Goal: Information Seeking & Learning: Learn about a topic

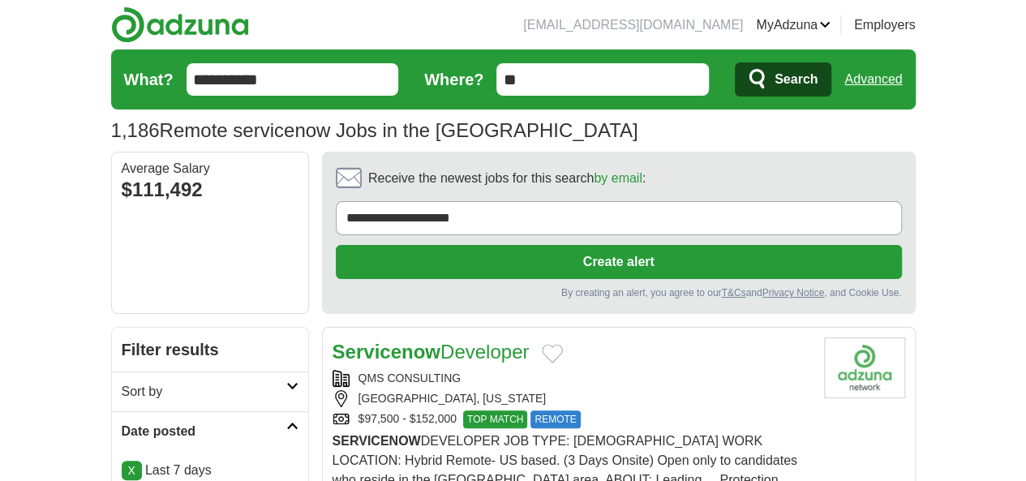
click at [831, 90] on button "Search" at bounding box center [783, 79] width 97 height 34
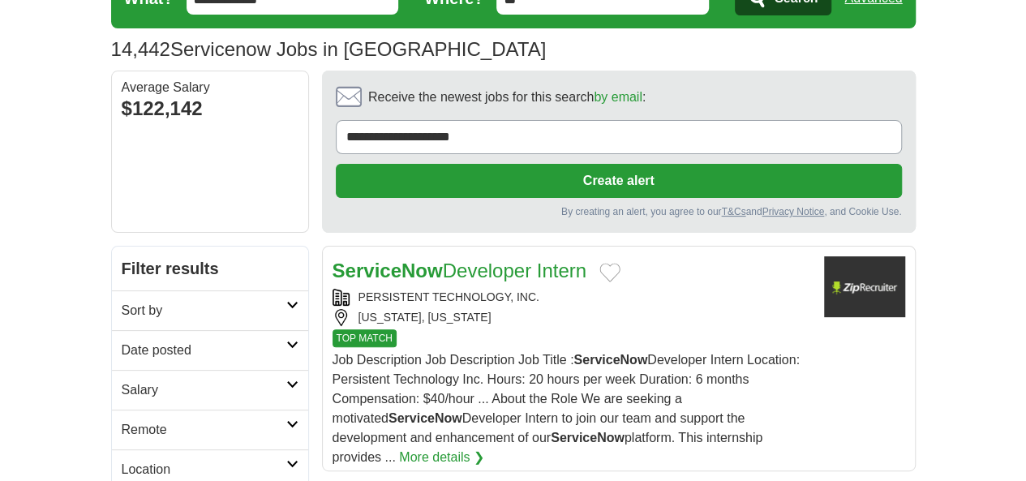
click at [167, 341] on h2 "Date posted" at bounding box center [204, 350] width 165 height 19
click at [122, 425] on link "Last 7 days" at bounding box center [210, 434] width 177 height 19
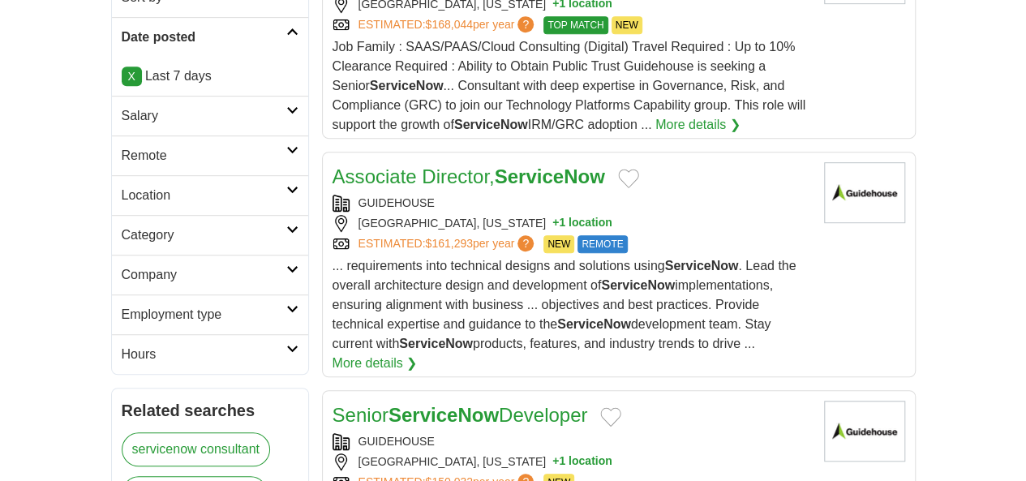
scroll to position [406, 0]
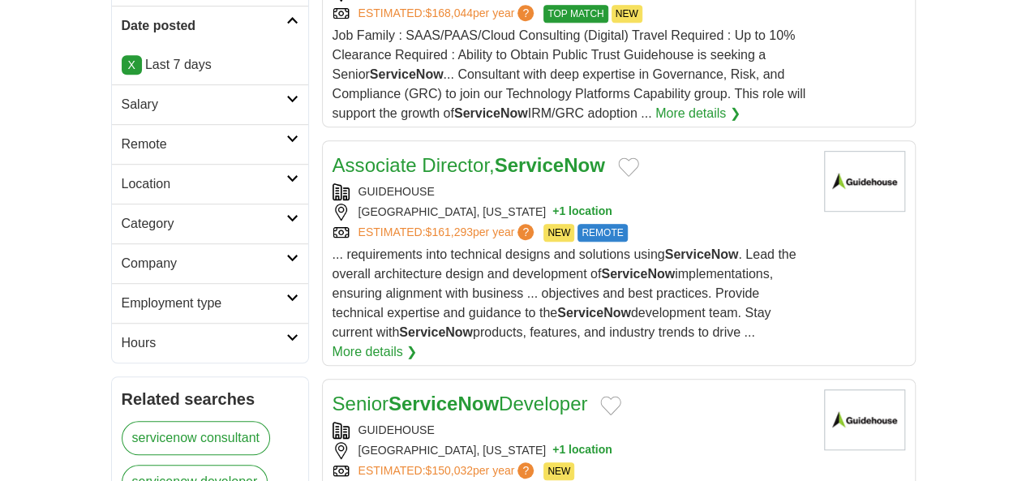
click at [143, 135] on h2 "Remote" at bounding box center [204, 144] width 165 height 19
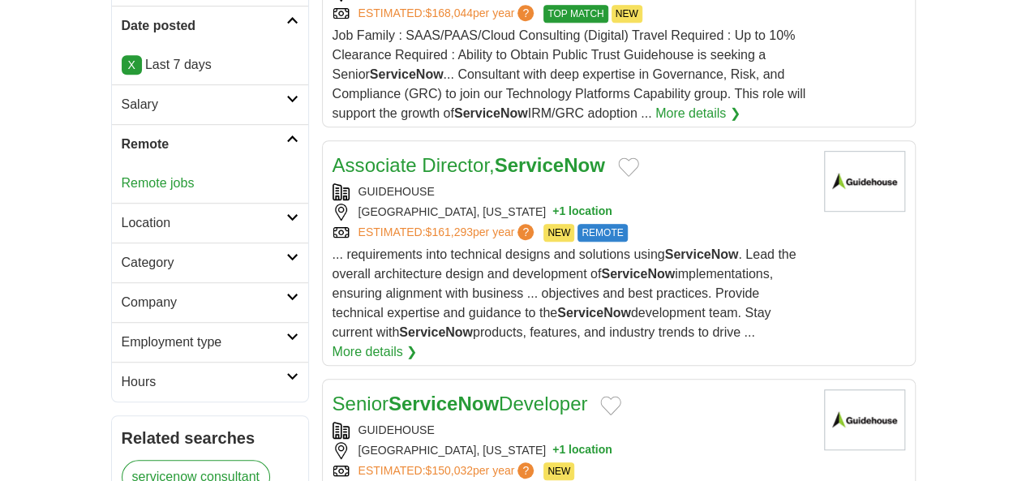
click at [122, 176] on link "Remote jobs" at bounding box center [158, 183] width 73 height 14
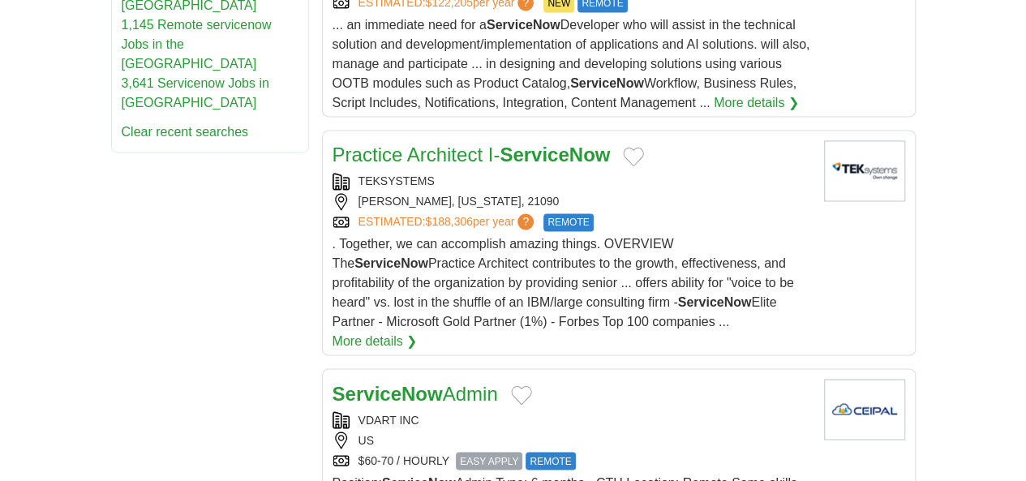
scroll to position [1217, 0]
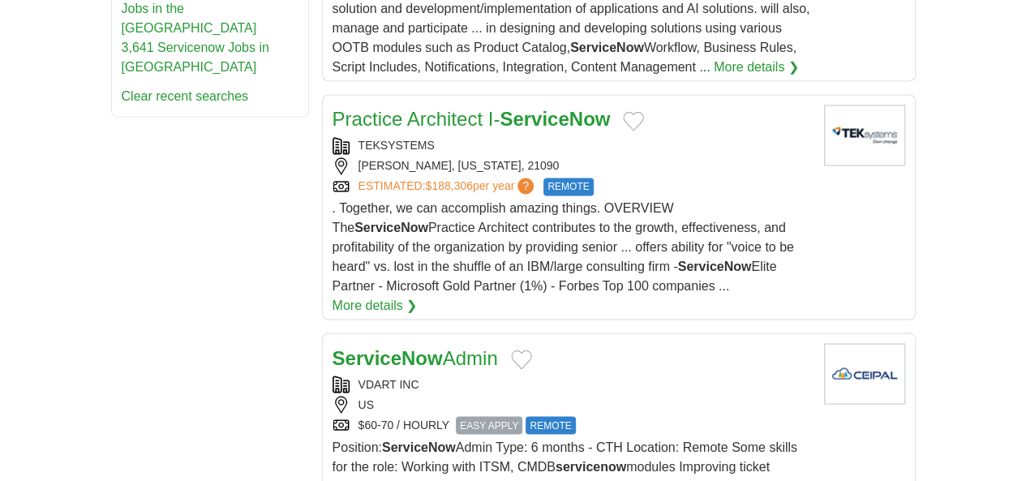
click at [634, 396] on div "US" at bounding box center [572, 404] width 479 height 17
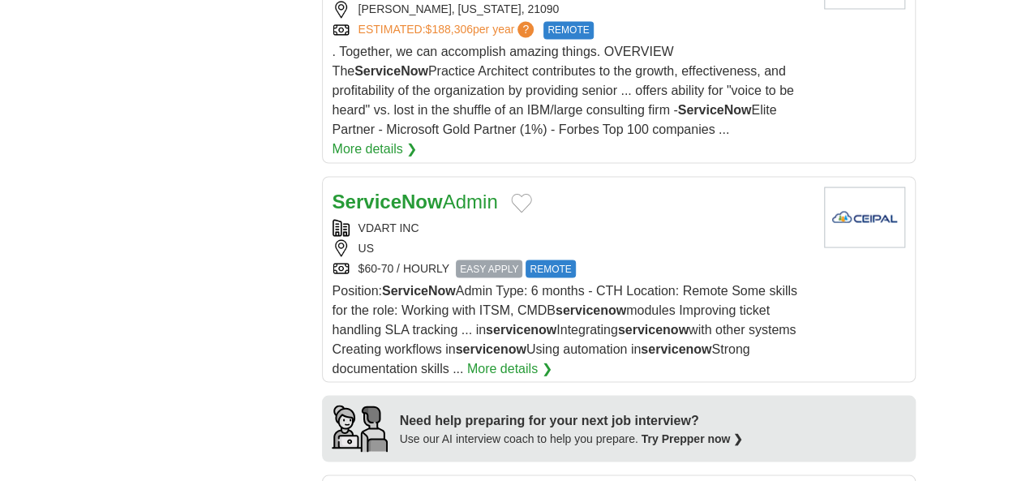
scroll to position [1379, 0]
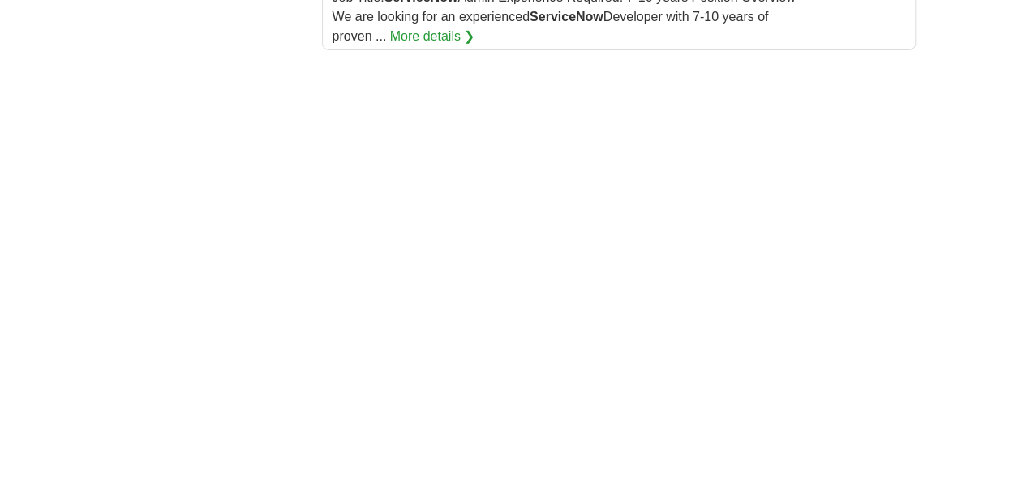
scroll to position [2909, 0]
